Goal: Information Seeking & Learning: Learn about a topic

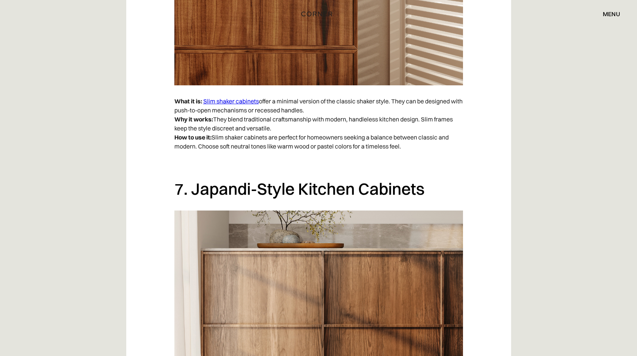
scroll to position [2401, 0]
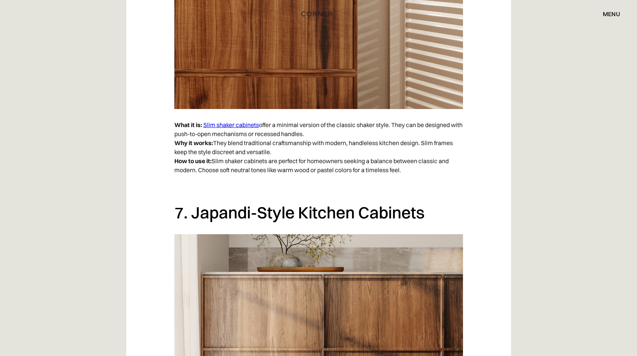
click at [237, 126] on link "Slim shaker cabinets" at bounding box center [231, 125] width 56 height 8
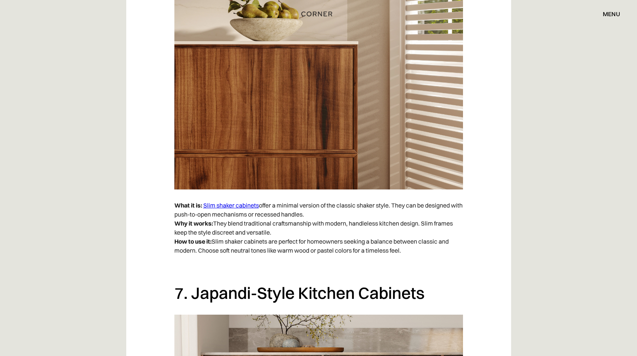
scroll to position [1960, 0]
